Goal: Navigation & Orientation: Find specific page/section

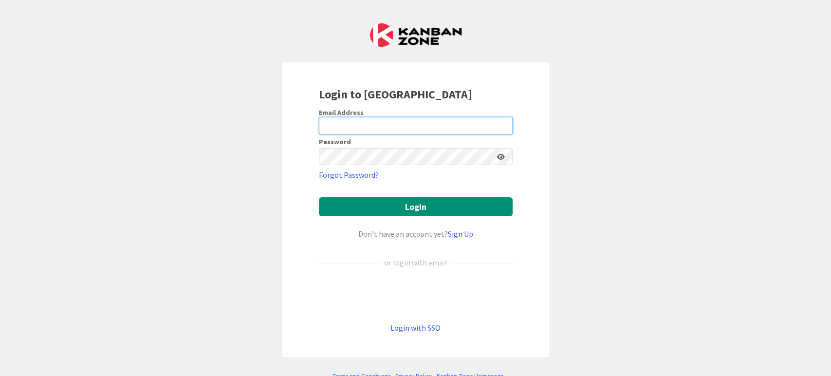
click at [345, 128] on input "email" at bounding box center [416, 126] width 194 height 18
type input "[PERSON_NAME][EMAIL_ADDRESS][DOMAIN_NAME]"
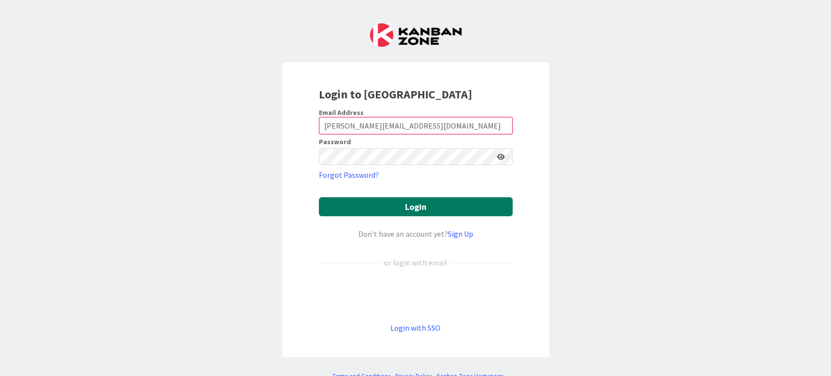
click at [413, 204] on button "Login" at bounding box center [416, 206] width 194 height 19
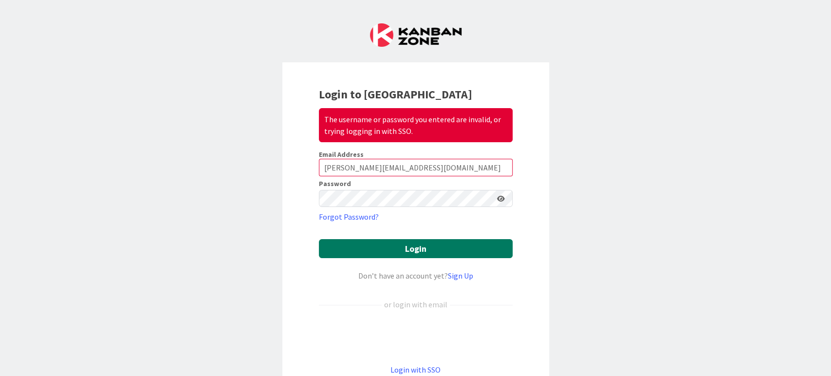
click at [403, 248] on button "Login" at bounding box center [416, 248] width 194 height 19
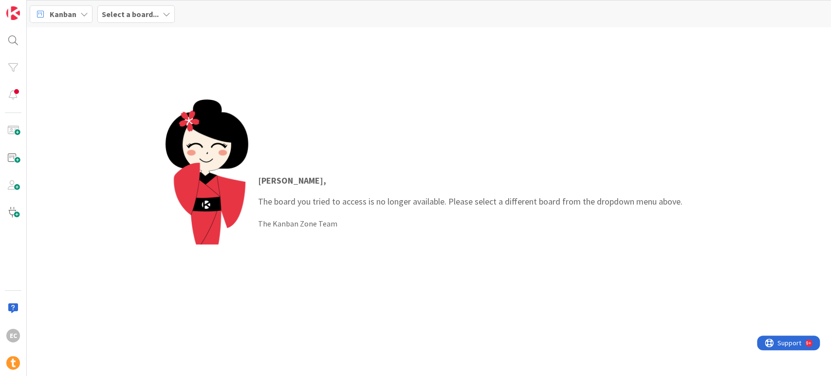
click at [75, 13] on span "Kanban" at bounding box center [63, 14] width 27 height 12
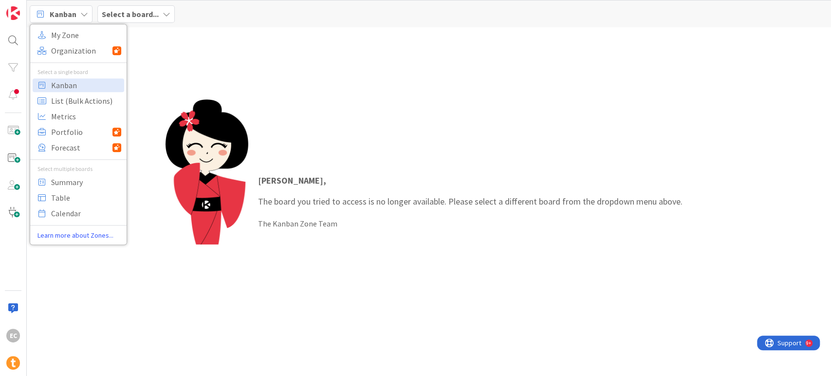
click at [253, 47] on div "[PERSON_NAME] , The board you tried to access is no longer available. Please se…" at bounding box center [429, 201] width 804 height 349
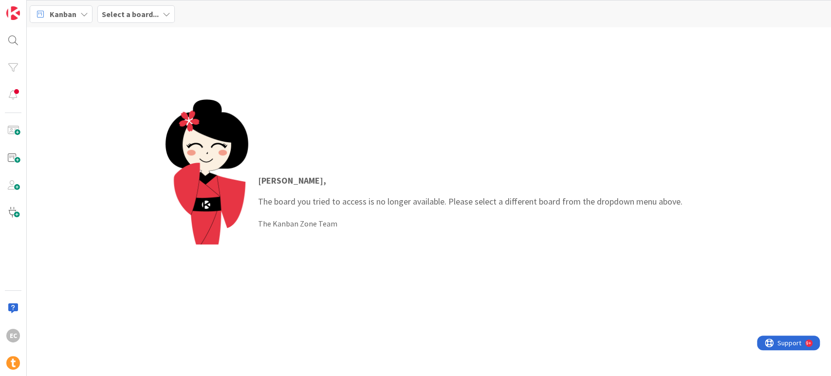
click at [156, 15] on b "Select a board..." at bounding box center [130, 14] width 57 height 10
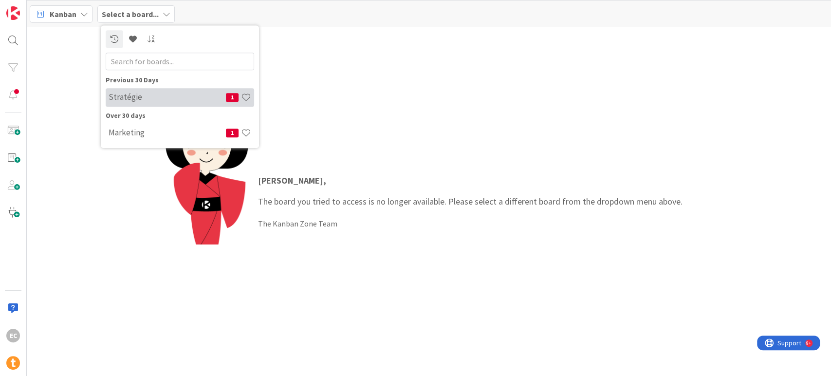
click at [144, 97] on h4 "Stratégie" at bounding box center [167, 98] width 117 height 10
